Goal: Communication & Community: Connect with others

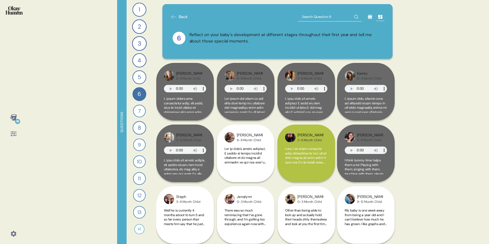
click at [90, 123] on div "16 Questions 1 Send me a gif or meme that reflects how it feels to carry around…" at bounding box center [244, 122] width 489 height 244
click at [12, 232] on icon at bounding box center [13, 233] width 7 height 7
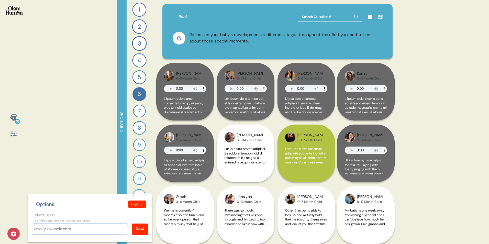
click at [93, 230] on input "Invite users" at bounding box center [80, 229] width 96 height 11
click at [71, 230] on input "Invite users" at bounding box center [80, 229] width 96 height 11
paste input ""[PERSON_NAME]" <[PERSON_NAME][EMAIL_ADDRESS][PERSON_NAME][DOMAIN_NAME]>"
drag, startPoint x: 63, startPoint y: 229, endPoint x: 10, endPoint y: 226, distance: 53.6
click at [14, 226] on div "16 Options Logout Invite users Comma separated for multiple addresses "[PERSON_…" at bounding box center [13, 122] width 27 height 244
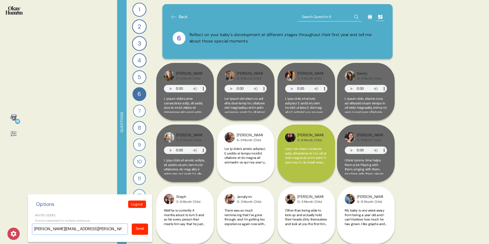
type input "[PERSON_NAME][EMAIL_ADDRESS][PERSON_NAME][DOMAIN_NAME]"
click at [136, 229] on div "Send" at bounding box center [140, 228] width 8 height 5
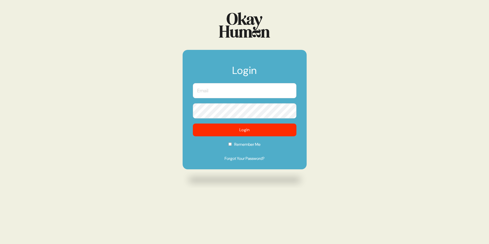
click at [255, 94] on input "text" at bounding box center [245, 90] width 104 height 15
type input "[PERSON_NAME][EMAIL_ADDRESS][PERSON_NAME][DOMAIN_NAME]"
click at [193, 124] on button "Login" at bounding box center [245, 130] width 104 height 13
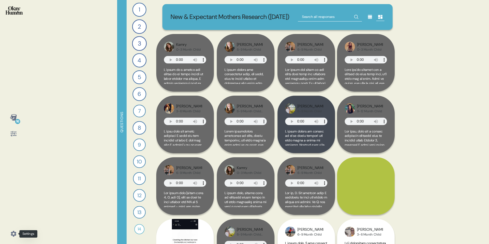
click at [10, 236] on icon at bounding box center [13, 233] width 7 height 7
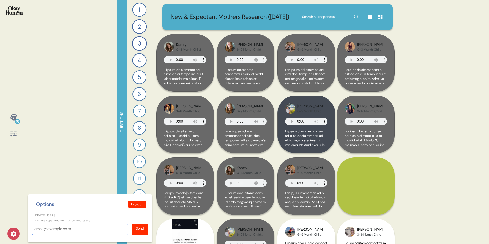
click at [43, 232] on input "Invite users" at bounding box center [80, 229] width 96 height 11
paste input ""[PERSON_NAME]" <[PERSON_NAME][EMAIL_ADDRESS][PERSON_NAME][DOMAIN_NAME]>"
drag, startPoint x: 65, startPoint y: 229, endPoint x: -4, endPoint y: 229, distance: 68.3
click at [0, 229] on html "16 Options Logout Invite users Comma separated for multiple addresses "Moore, O…" at bounding box center [244, 122] width 489 height 244
type input "[PERSON_NAME][EMAIL_ADDRESS][PERSON_NAME][DOMAIN_NAME]"
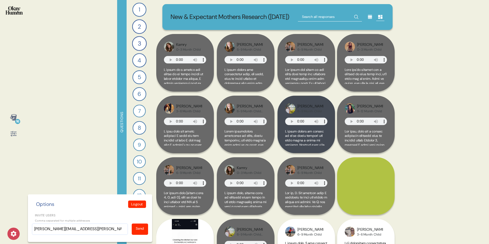
click at [140, 230] on div "Send" at bounding box center [140, 228] width 8 height 5
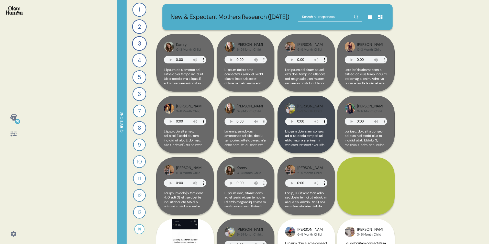
drag, startPoint x: 98, startPoint y: 139, endPoint x: 93, endPoint y: 135, distance: 6.2
click at [98, 138] on div "16 Questions 1 Send me a gif or meme that reflects how it feels to carry around…" at bounding box center [244, 122] width 489 height 244
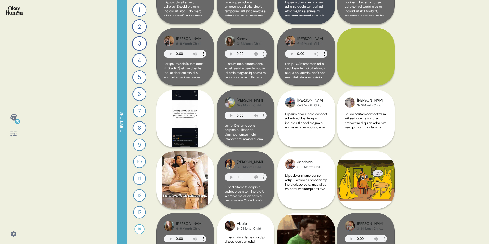
scroll to position [128, 0]
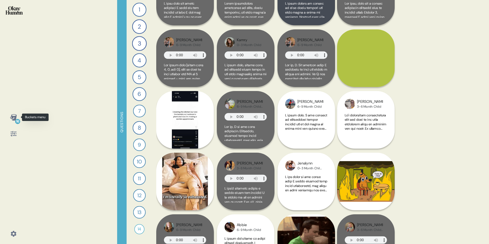
click at [14, 118] on icon at bounding box center [13, 117] width 7 height 7
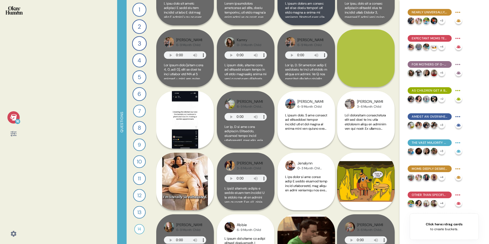
click at [13, 118] on icon at bounding box center [13, 117] width 7 height 6
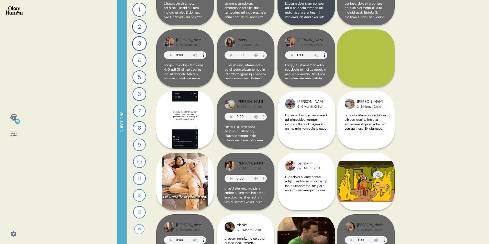
click at [92, 186] on div "16 Questions 1 Send me a gif or meme that reflects how it feels to carry around…" at bounding box center [244, 122] width 489 height 244
drag, startPoint x: 104, startPoint y: 157, endPoint x: 99, endPoint y: 155, distance: 4.8
click at [104, 156] on div "16 Questions 1 Send me a gif or meme that reflects how it feels to carry around…" at bounding box center [244, 122] width 489 height 244
click at [135, 231] on div "14" at bounding box center [139, 229] width 10 height 10
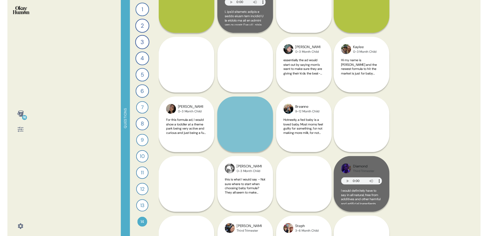
scroll to position [179, 0]
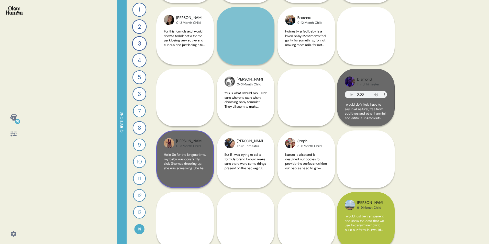
click at [188, 180] on div "Hello. So for the longest time, my baby was constantly sick. She was throwing u…" at bounding box center [185, 167] width 42 height 28
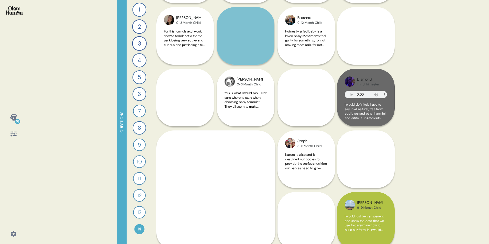
click at [104, 142] on div "16 Questions 1 Send me a gif or meme that reflects how it feels to carry around…" at bounding box center [244, 122] width 489 height 244
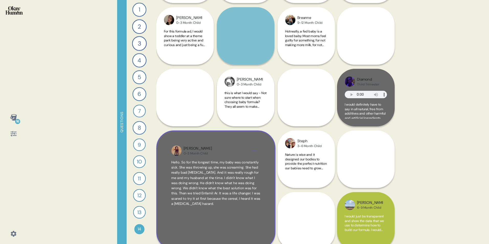
click at [233, 178] on span "Hello. So for the longest time, my baby was constantly sick. She was throwing u…" at bounding box center [215, 183] width 89 height 46
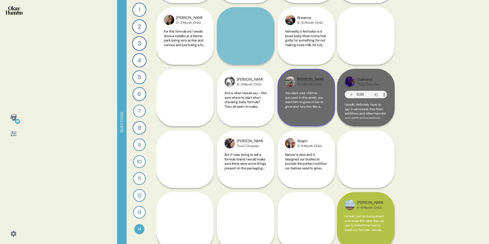
click at [291, 96] on span "You want your child to succeed in this world, you want him to grow or her to gr…" at bounding box center [306, 131] width 42 height 81
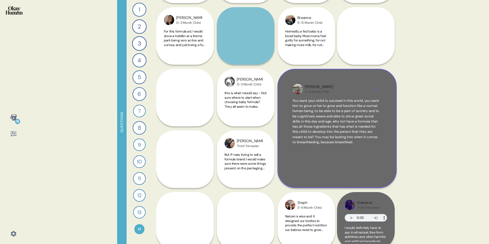
click at [367, 161] on div "You want your child to succeed in this world, you want him to grow or her to gr…" at bounding box center [337, 135] width 89 height 75
